Goal: Navigation & Orientation: Find specific page/section

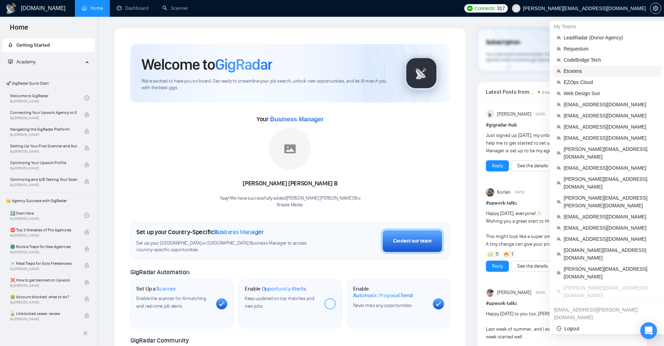
click at [588, 71] on span "Etcetera" at bounding box center [610, 71] width 93 height 8
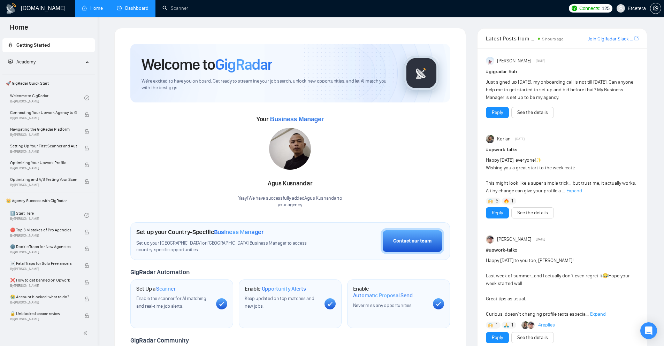
click at [121, 11] on link "Dashboard" at bounding box center [133, 8] width 32 height 6
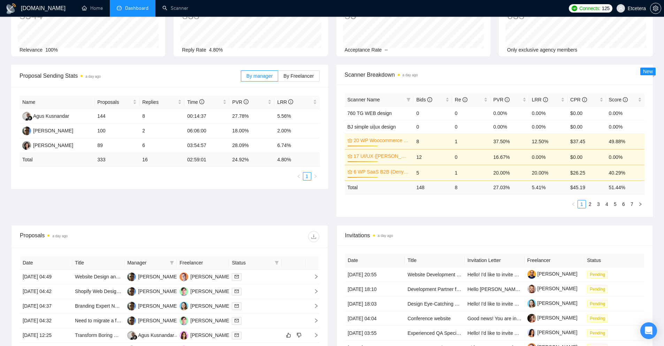
scroll to position [35, 0]
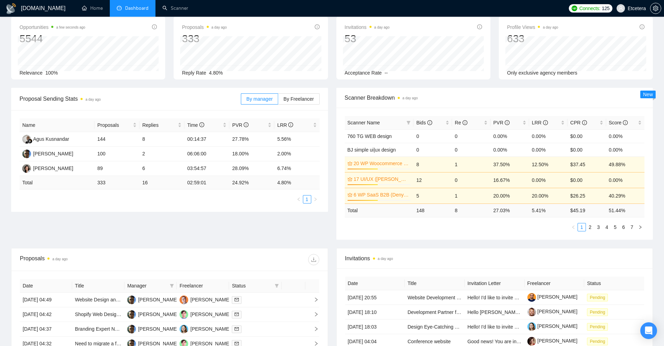
drag, startPoint x: 84, startPoint y: 101, endPoint x: 108, endPoint y: 99, distance: 24.8
click at [108, 99] on span "Proposal Sending Stats a day ago" at bounding box center [130, 98] width 221 height 9
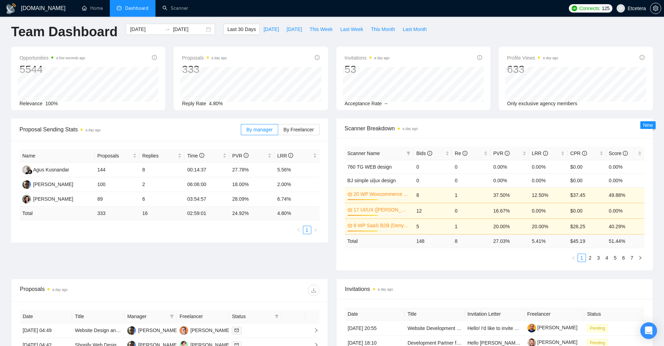
scroll to position [0, 0]
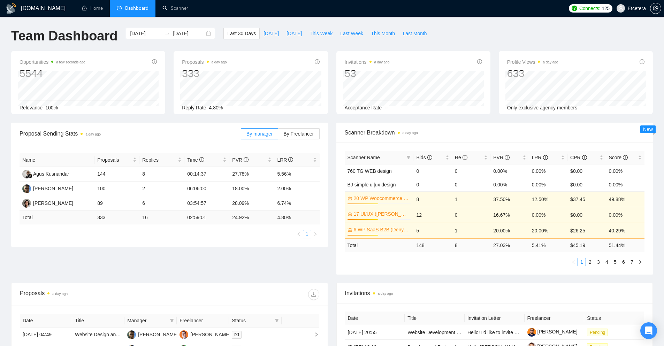
click at [419, 133] on span "Scanner Breakdown a day ago" at bounding box center [495, 132] width 300 height 9
drag, startPoint x: 403, startPoint y: 132, endPoint x: 417, endPoint y: 134, distance: 14.3
click at [417, 134] on time "a day ago" at bounding box center [410, 133] width 15 height 4
click at [100, 135] on span "Proposal Sending Stats a day ago" at bounding box center [130, 133] width 221 height 9
click at [418, 131] on span "Scanner Breakdown a day ago" at bounding box center [495, 132] width 300 height 9
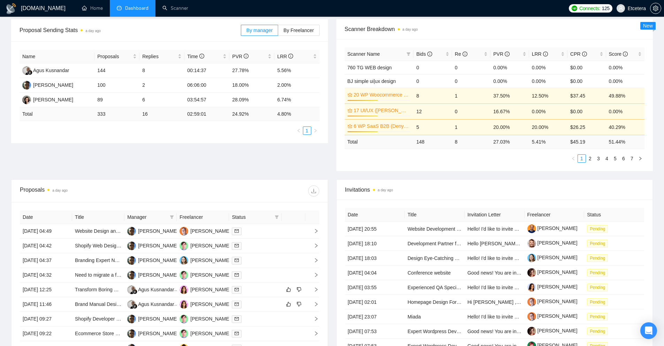
scroll to position [105, 0]
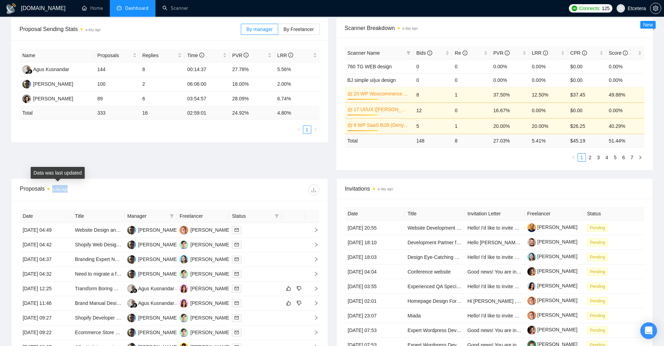
drag, startPoint x: 53, startPoint y: 189, endPoint x: 68, endPoint y: 190, distance: 15.0
click at [68, 190] on div "Proposals a day ago" at bounding box center [95, 189] width 150 height 11
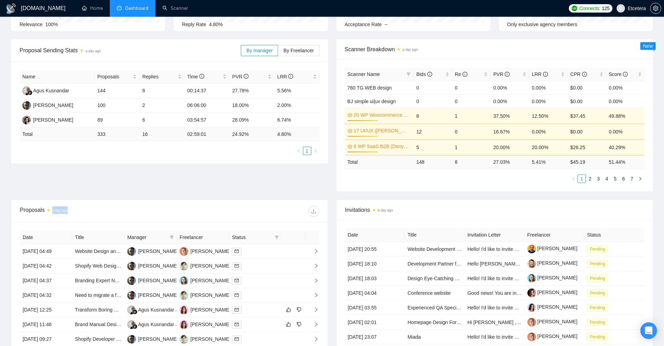
scroll to position [0, 0]
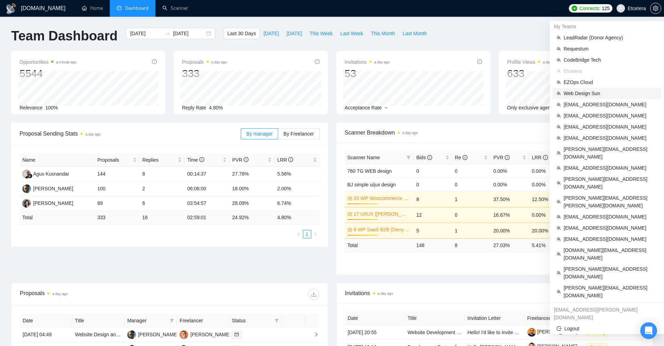
click at [591, 92] on span "Web Design Sun" at bounding box center [610, 94] width 93 height 8
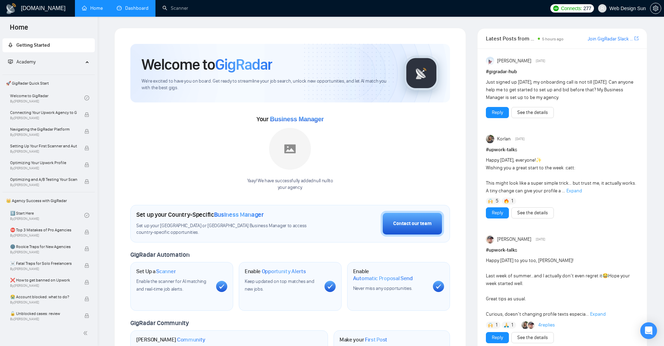
click at [138, 11] on link "Dashboard" at bounding box center [133, 8] width 32 height 6
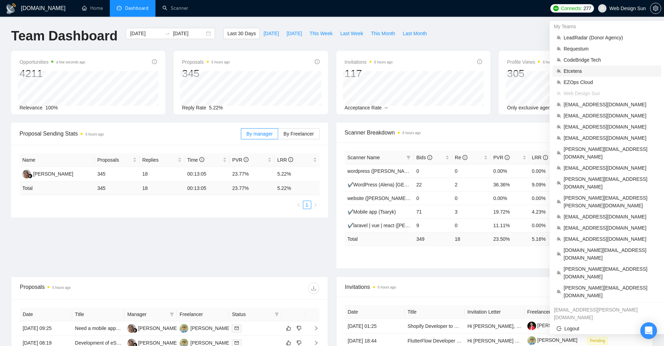
click at [590, 70] on span "Etcetera" at bounding box center [610, 71] width 93 height 8
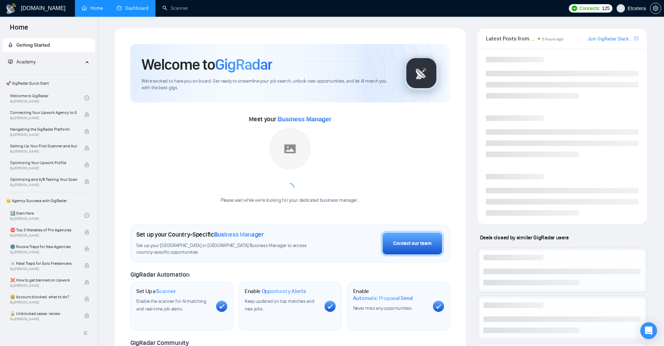
click at [127, 11] on link "Dashboard" at bounding box center [133, 8] width 32 height 6
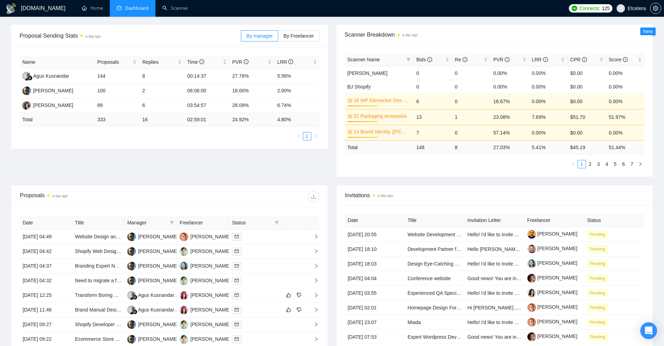
scroll to position [213, 0]
